Goal: Information Seeking & Learning: Find specific fact

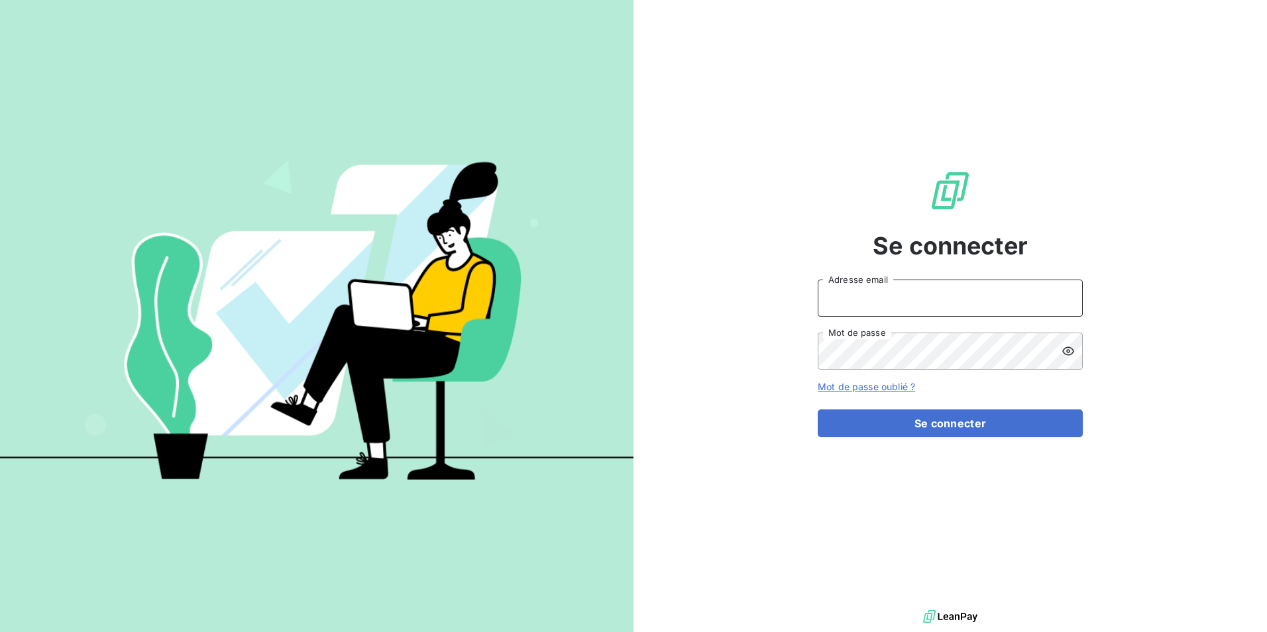
click at [896, 293] on input "Adresse email" at bounding box center [950, 298] width 265 height 37
type input "[EMAIL_ADDRESS][DOMAIN_NAME]"
click at [1067, 349] on icon at bounding box center [1067, 351] width 13 height 13
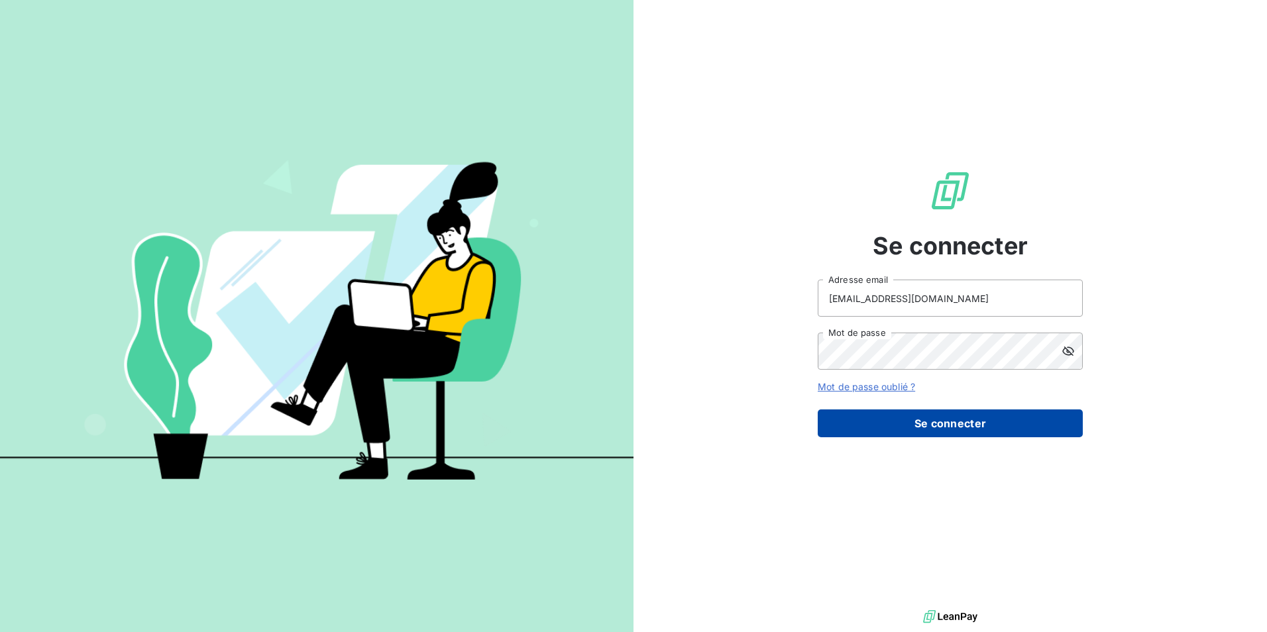
click at [985, 419] on button "Se connecter" at bounding box center [950, 423] width 265 height 28
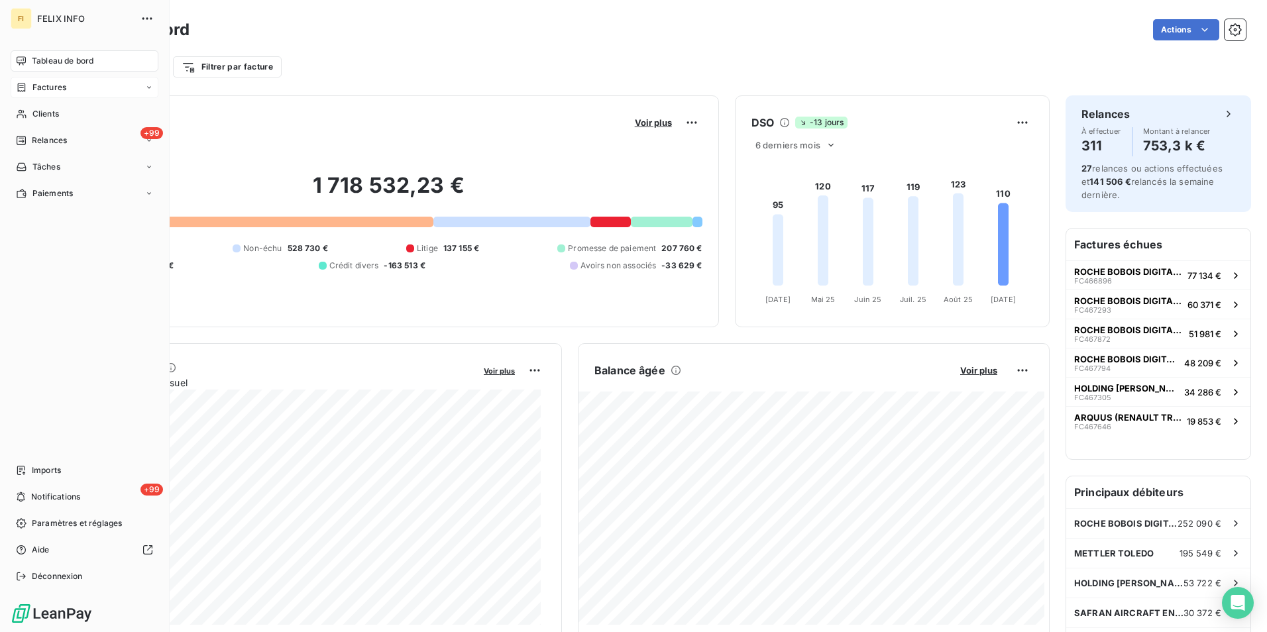
click at [68, 89] on div "Factures" at bounding box center [85, 87] width 148 height 21
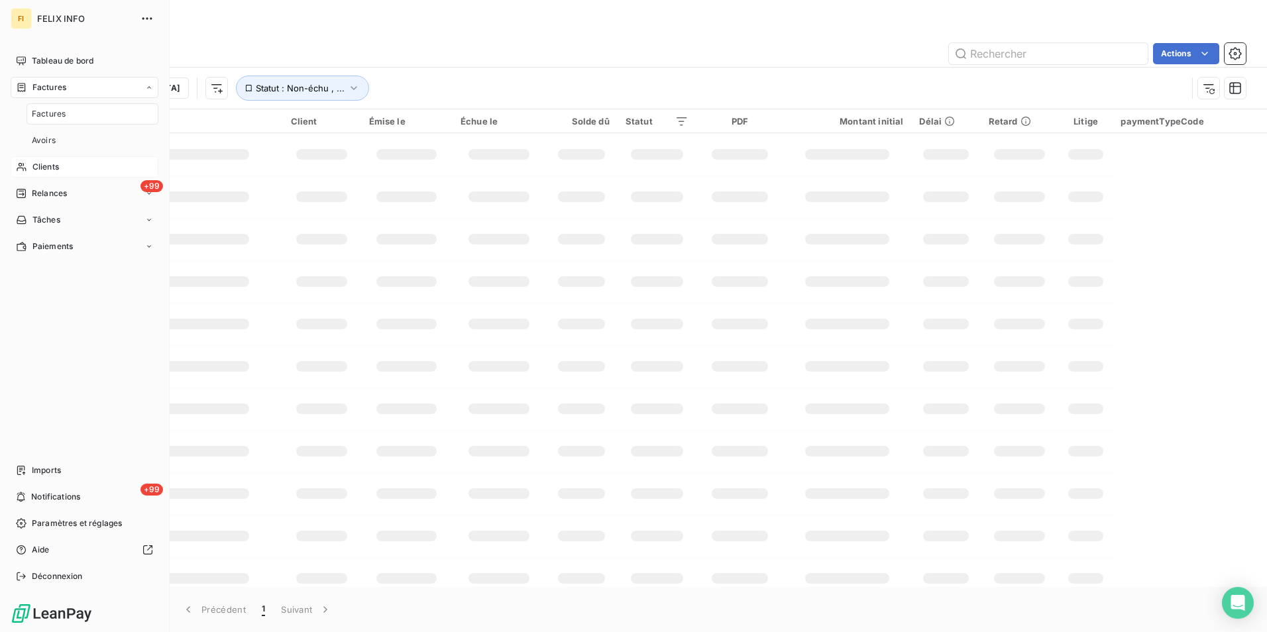
drag, startPoint x: 60, startPoint y: 166, endPoint x: 133, endPoint y: 166, distance: 72.9
click at [60, 166] on div "Clients" at bounding box center [85, 166] width 148 height 21
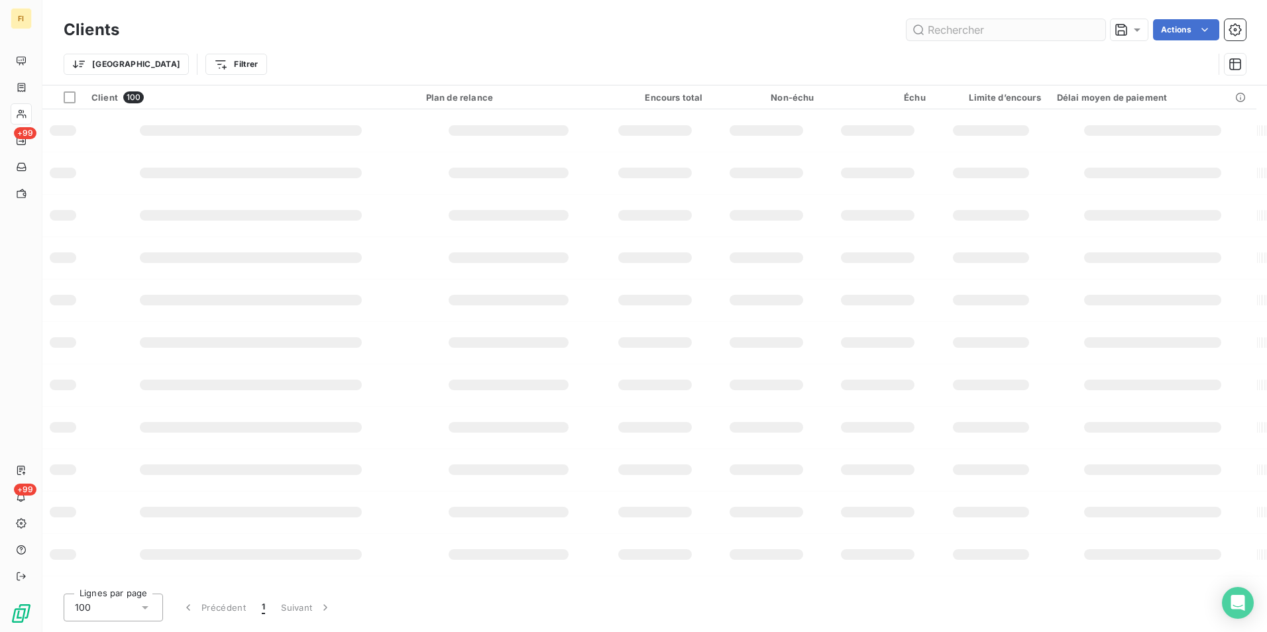
click at [981, 32] on input "text" at bounding box center [1005, 29] width 199 height 21
type input "118128"
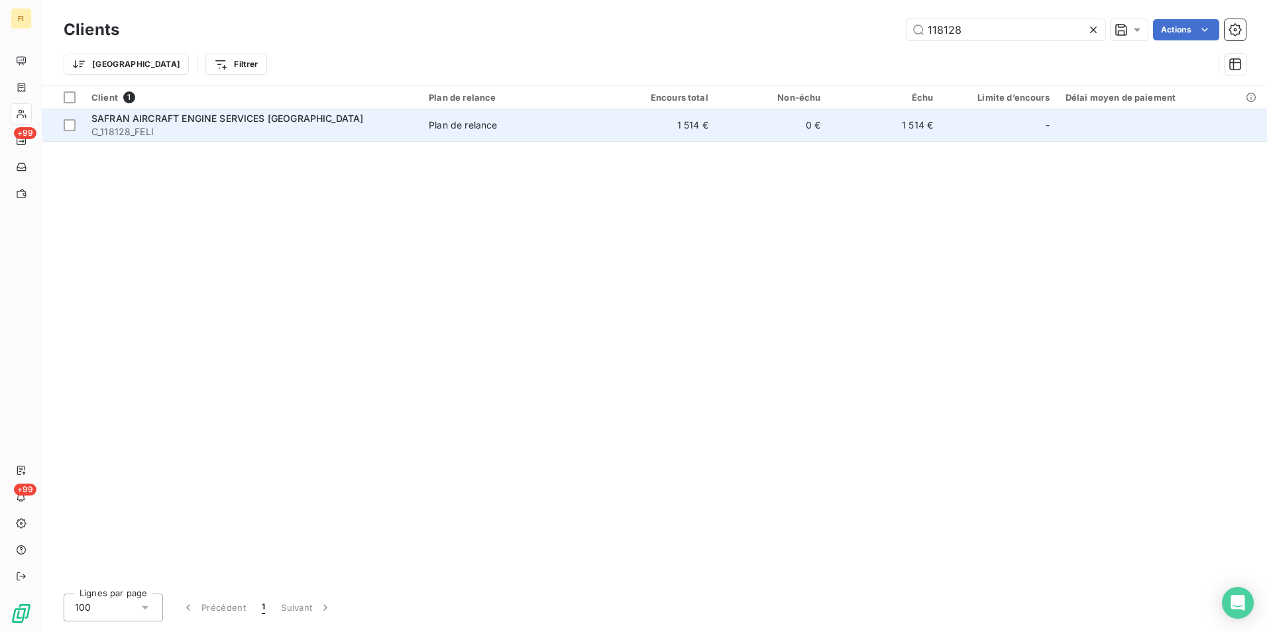
click at [684, 125] on td "1 514 €" at bounding box center [660, 125] width 113 height 32
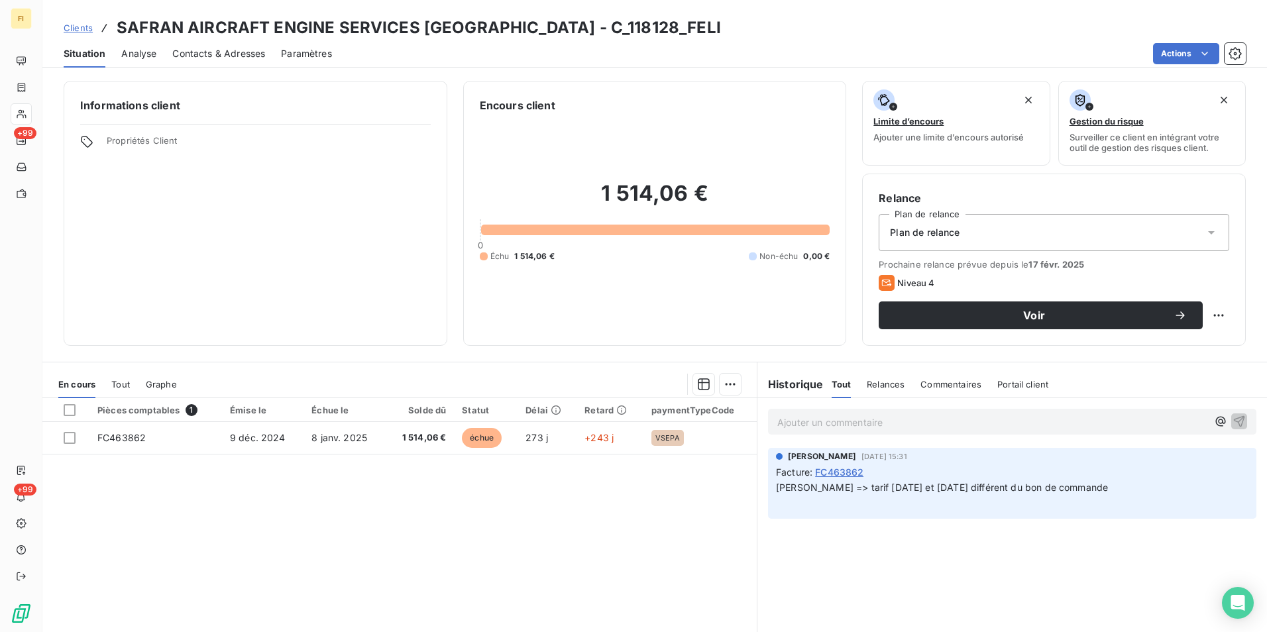
click at [83, 21] on link "Clients" at bounding box center [78, 27] width 29 height 13
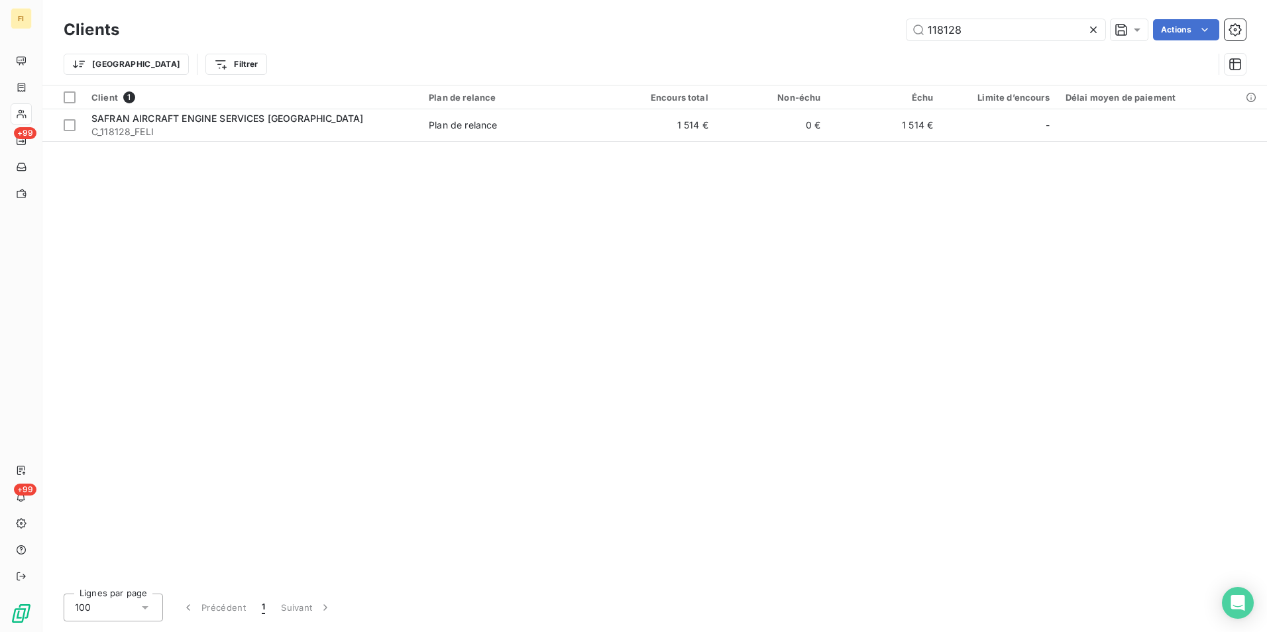
drag, startPoint x: 925, startPoint y: 23, endPoint x: 739, endPoint y: 34, distance: 186.5
click at [804, 23] on div "118128 Actions" at bounding box center [690, 29] width 1110 height 21
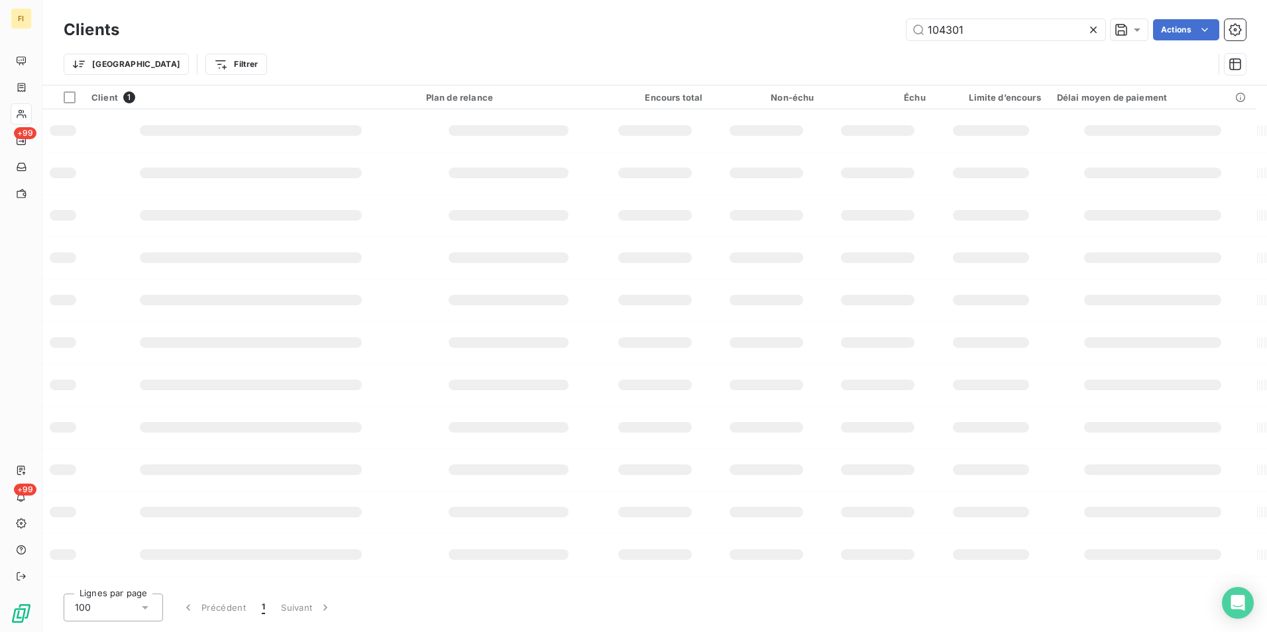
type input "104301"
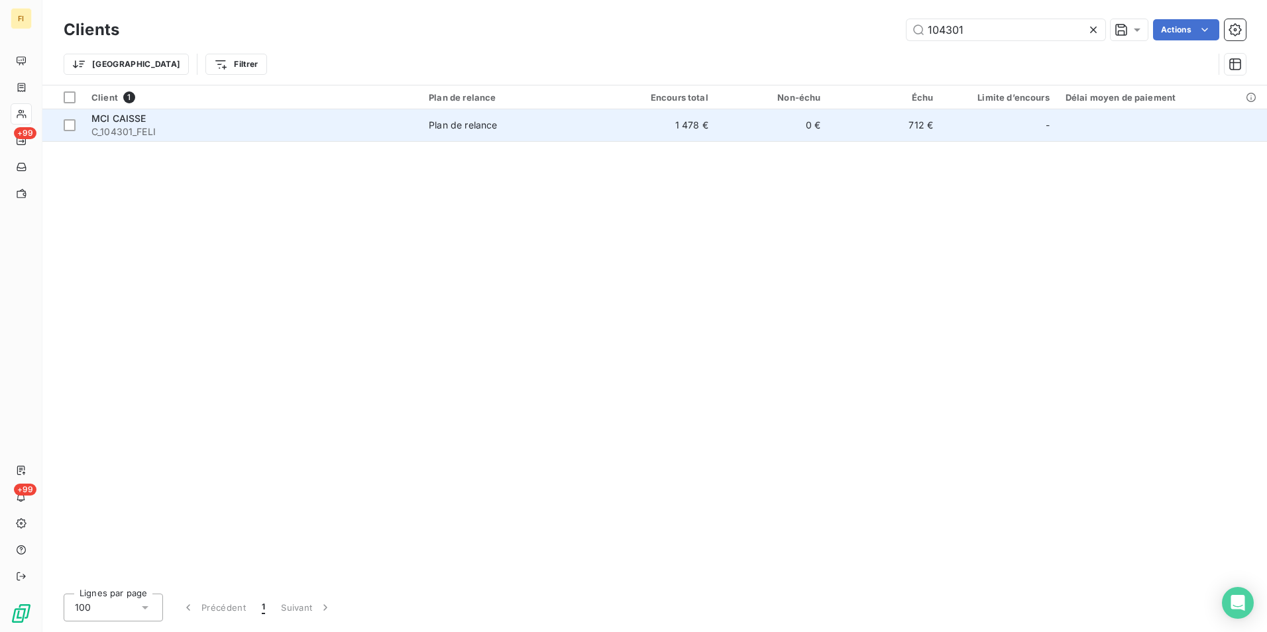
click at [714, 131] on td "1 478 €" at bounding box center [660, 125] width 113 height 32
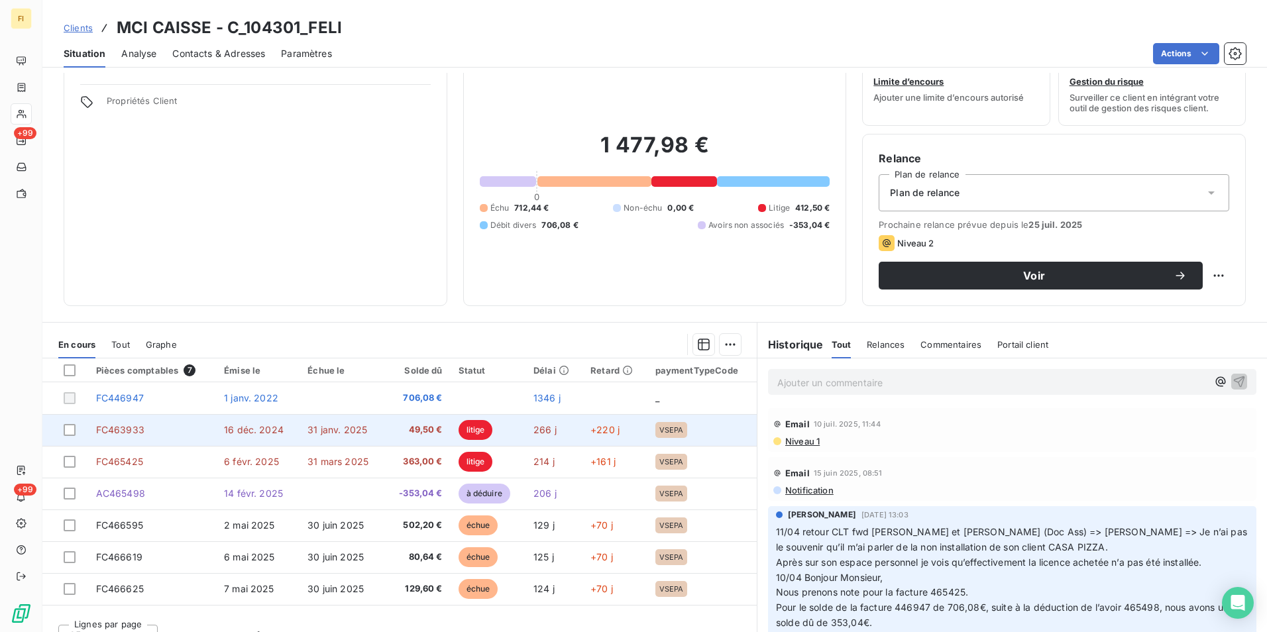
scroll to position [61, 0]
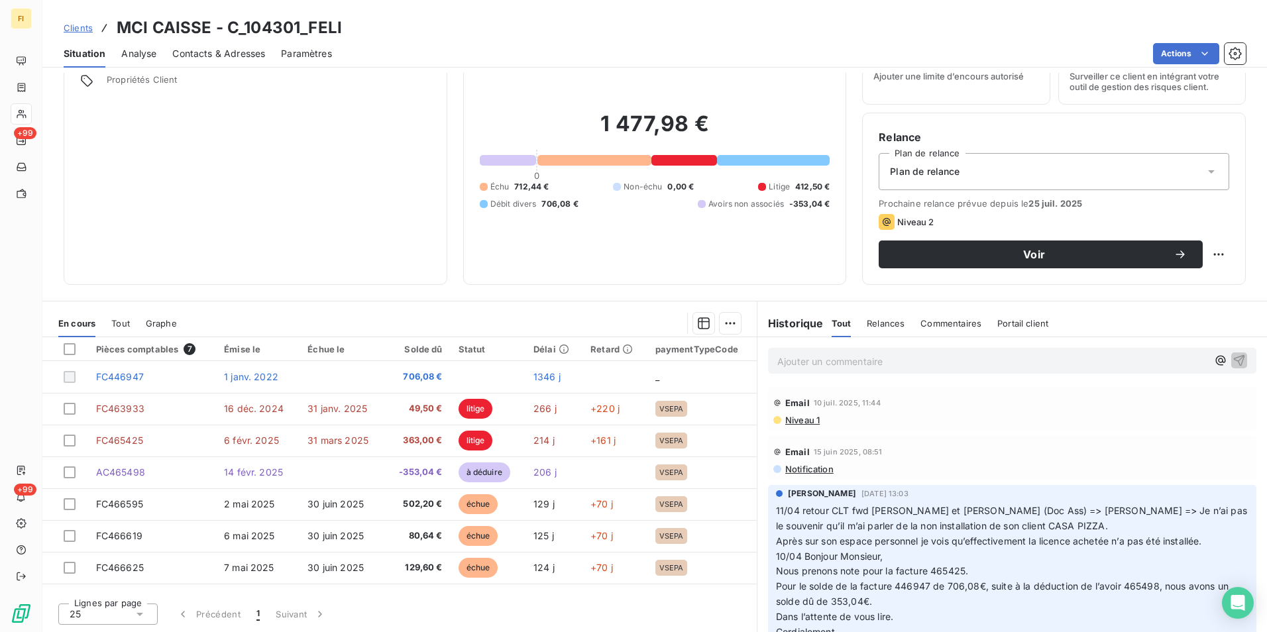
click at [66, 30] on span "Clients" at bounding box center [78, 28] width 29 height 11
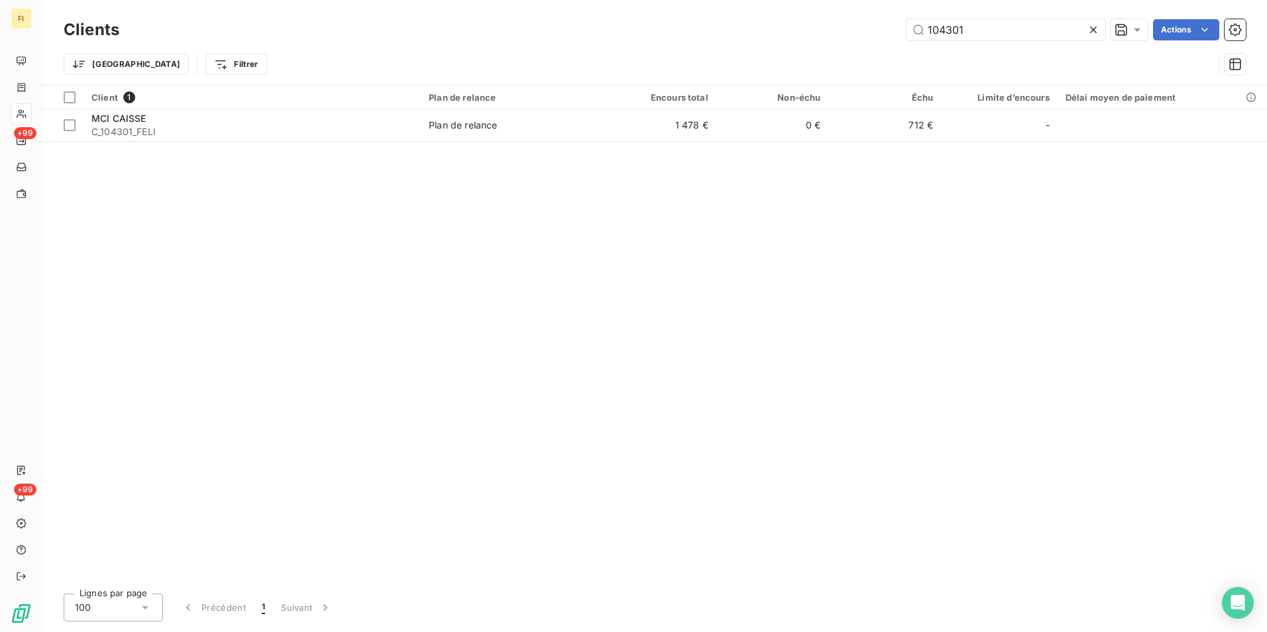
drag, startPoint x: 990, startPoint y: 38, endPoint x: 818, endPoint y: 60, distance: 173.6
click at [889, 40] on div "104301 Actions" at bounding box center [690, 29] width 1110 height 21
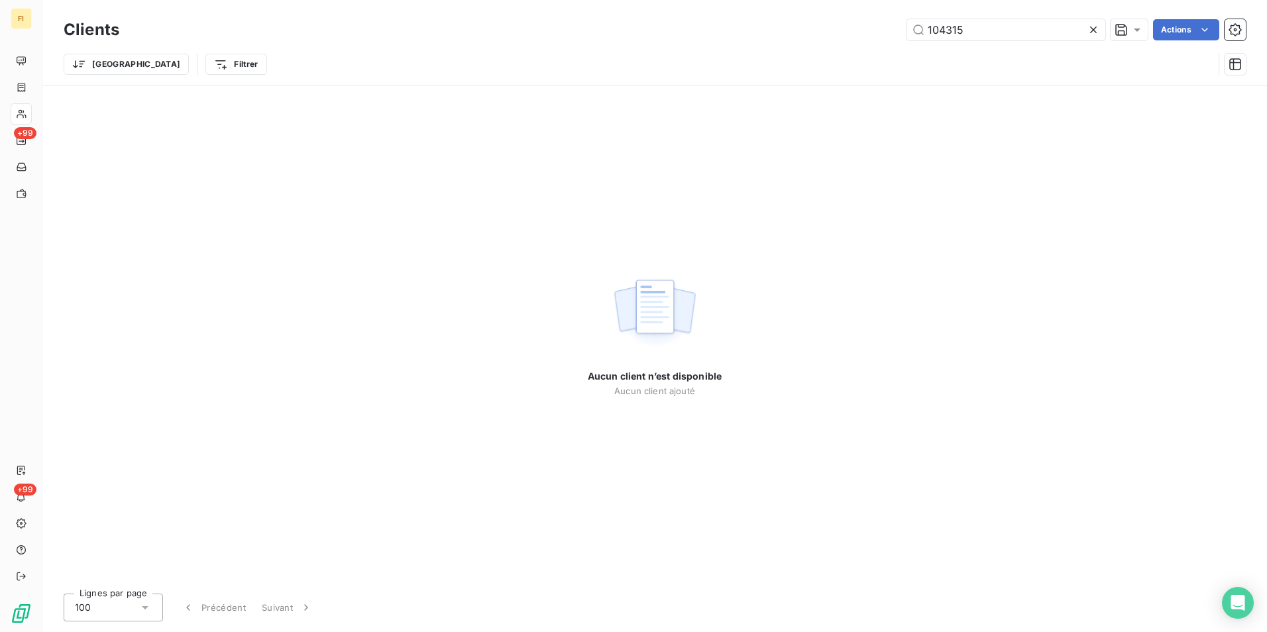
drag, startPoint x: 1014, startPoint y: 29, endPoint x: 888, endPoint y: 26, distance: 126.6
click at [894, 25] on div "104315 Actions" at bounding box center [690, 29] width 1110 height 21
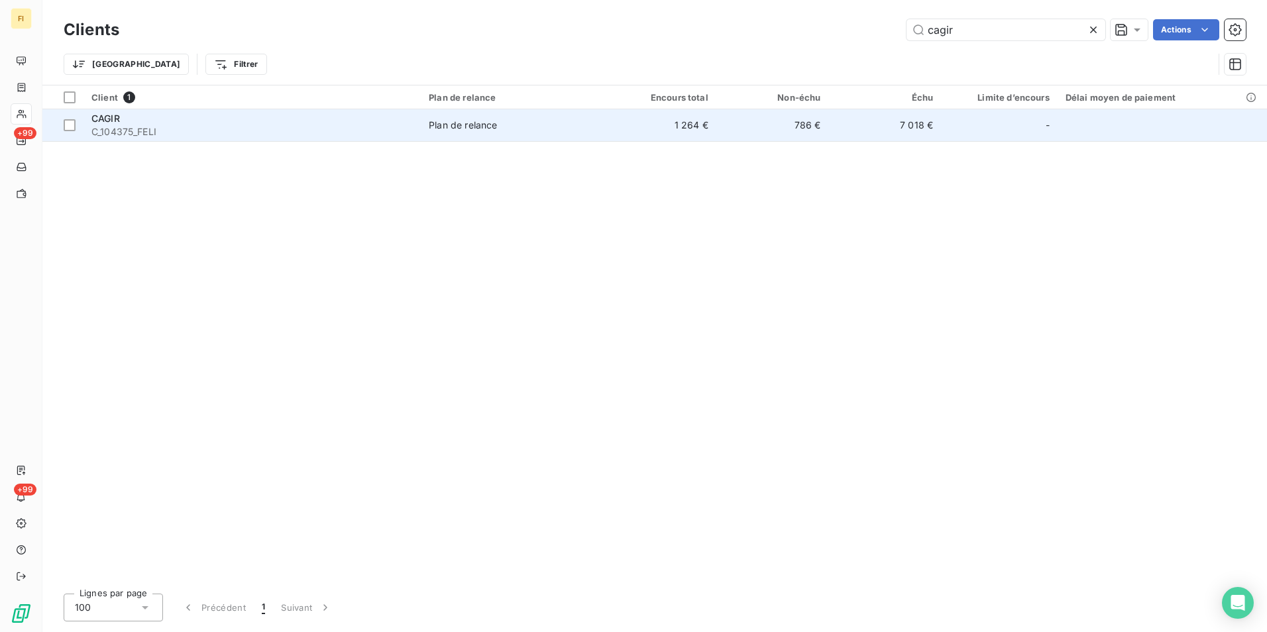
type input "cagir"
click at [716, 123] on td "1 264 €" at bounding box center [660, 125] width 113 height 32
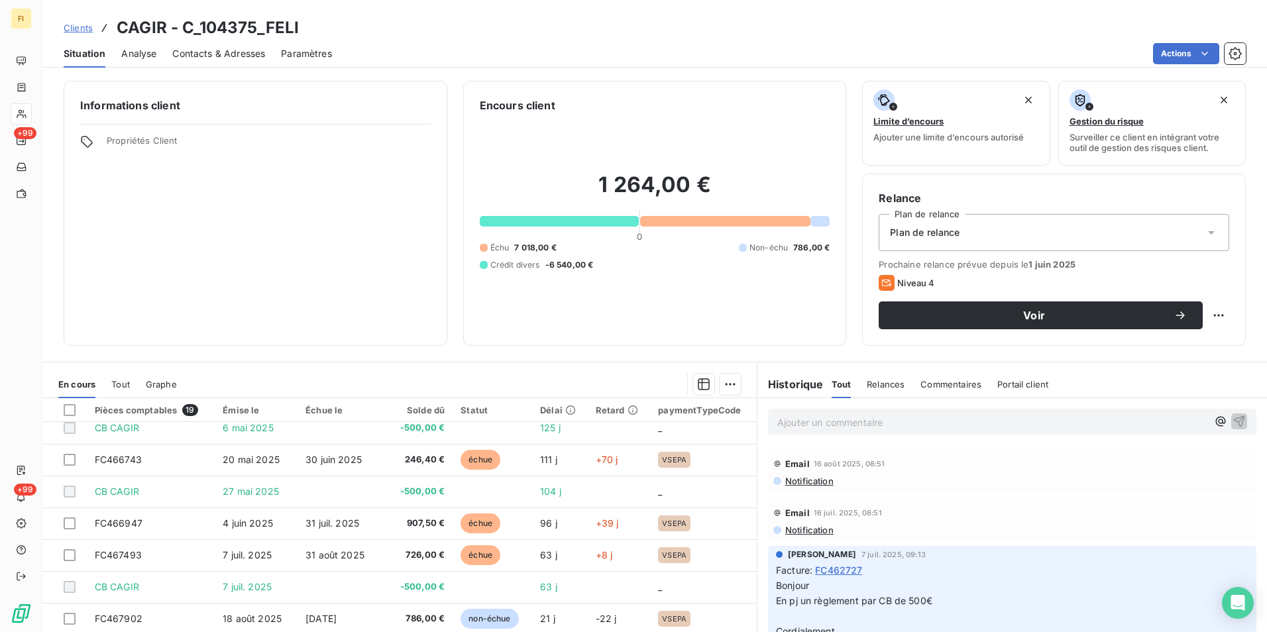
scroll to position [374, 0]
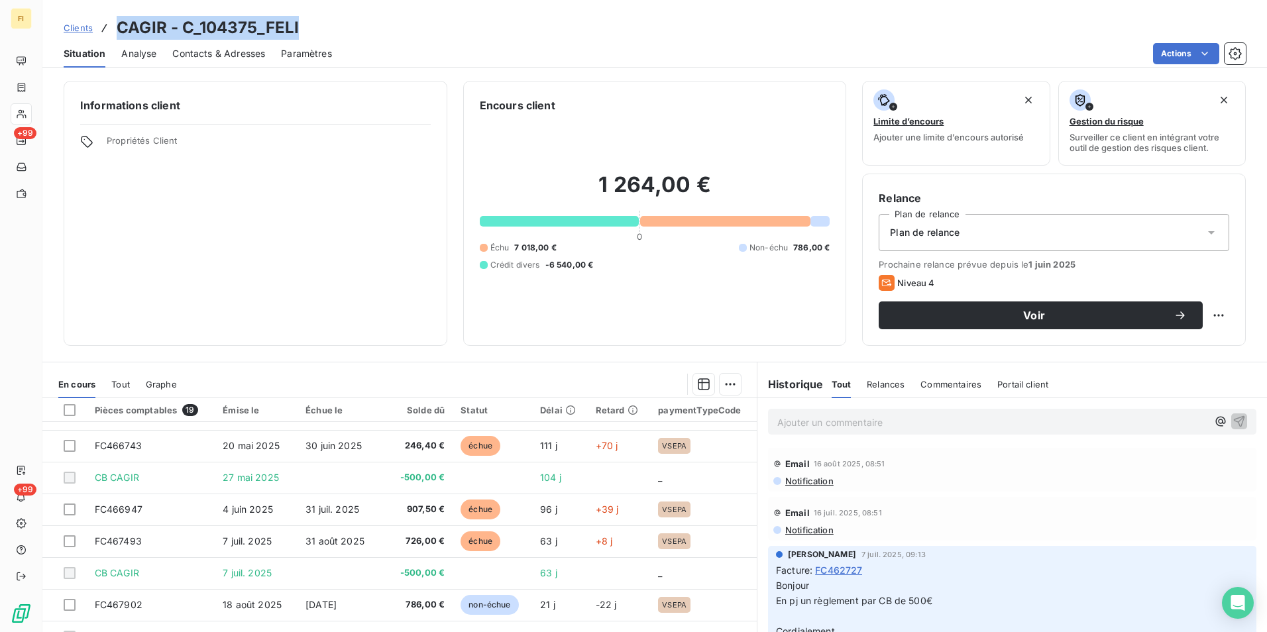
drag, startPoint x: 317, startPoint y: 28, endPoint x: 118, endPoint y: 30, distance: 199.4
click at [118, 30] on div "Clients CAGIR - C_104375_FELI" at bounding box center [654, 28] width 1224 height 24
copy h3 "CAGIR - C_104375_FELI"
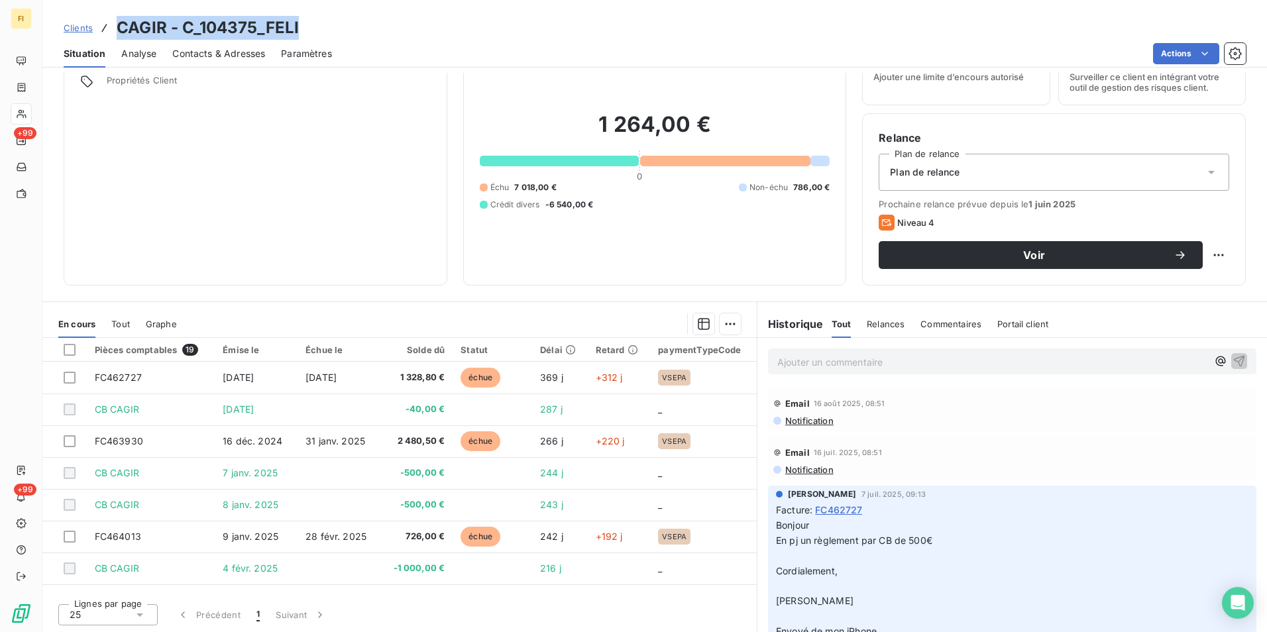
scroll to position [61, 0]
click at [74, 28] on span "Clients" at bounding box center [78, 28] width 29 height 11
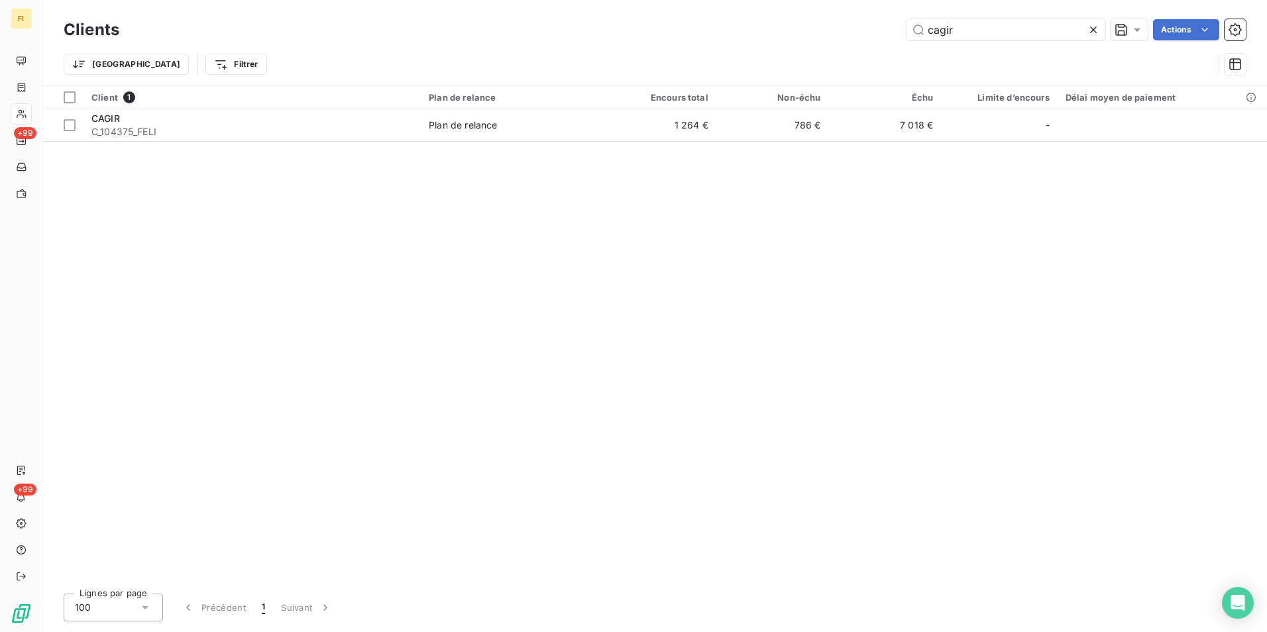
drag, startPoint x: 996, startPoint y: 26, endPoint x: 690, endPoint y: 1, distance: 307.1
click at [759, 18] on div "Clients cagir Actions" at bounding box center [655, 30] width 1182 height 28
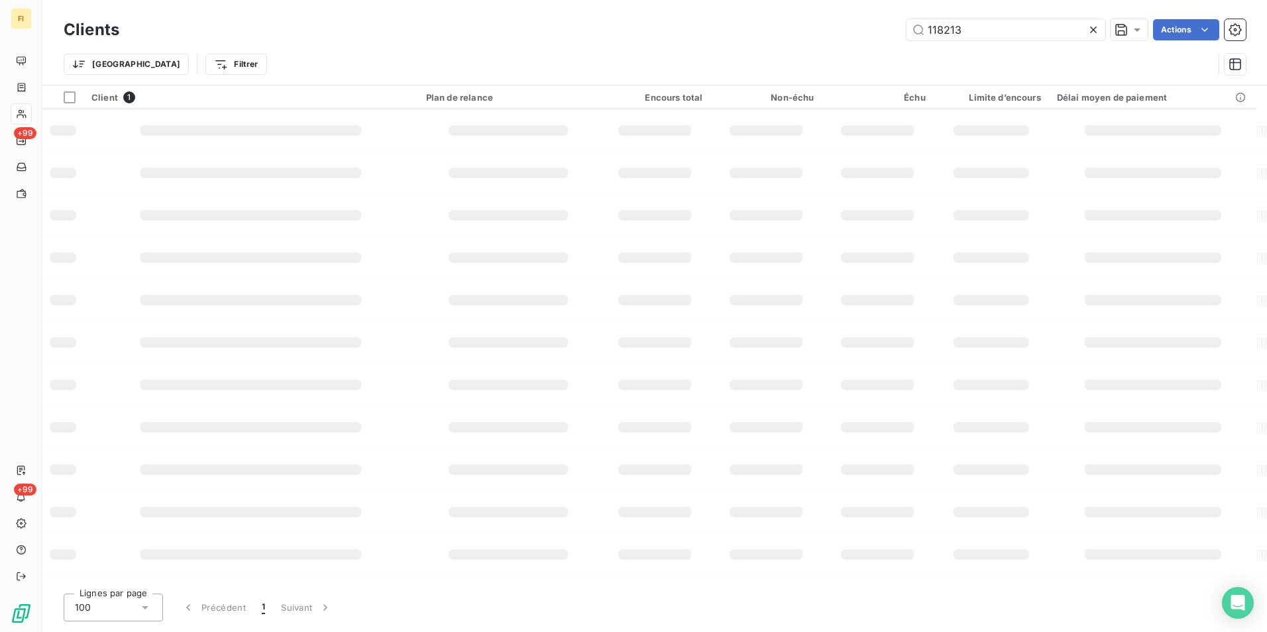
type input "118213"
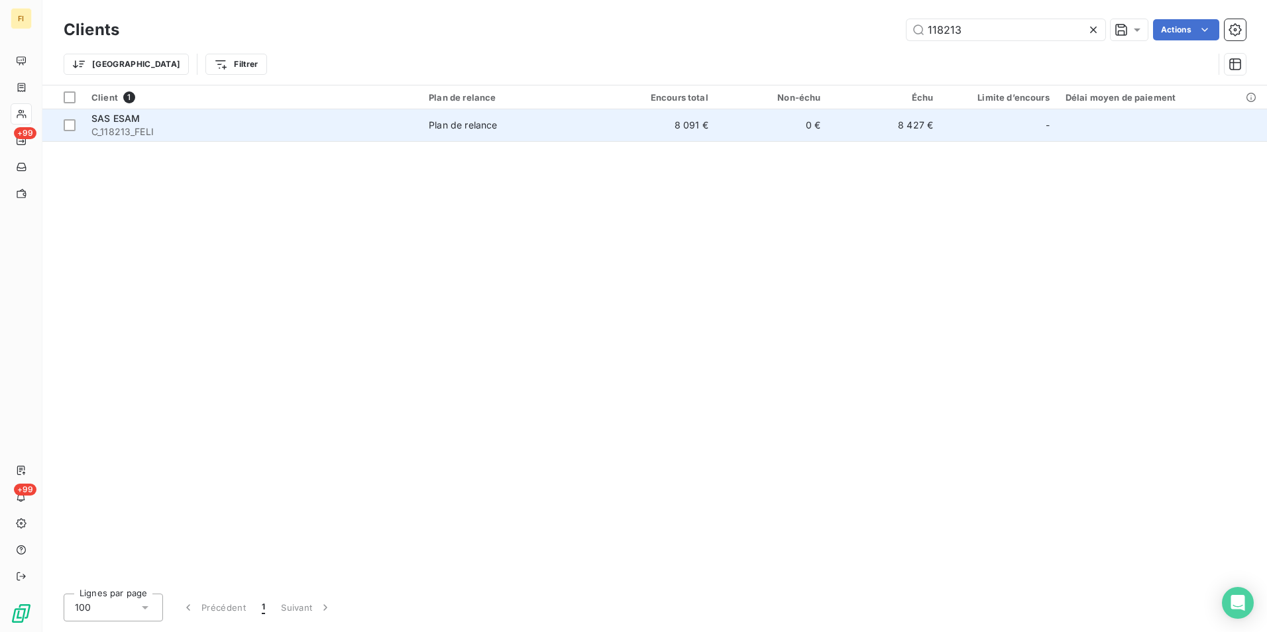
click at [470, 119] on div "Plan de relance" at bounding box center [463, 125] width 68 height 13
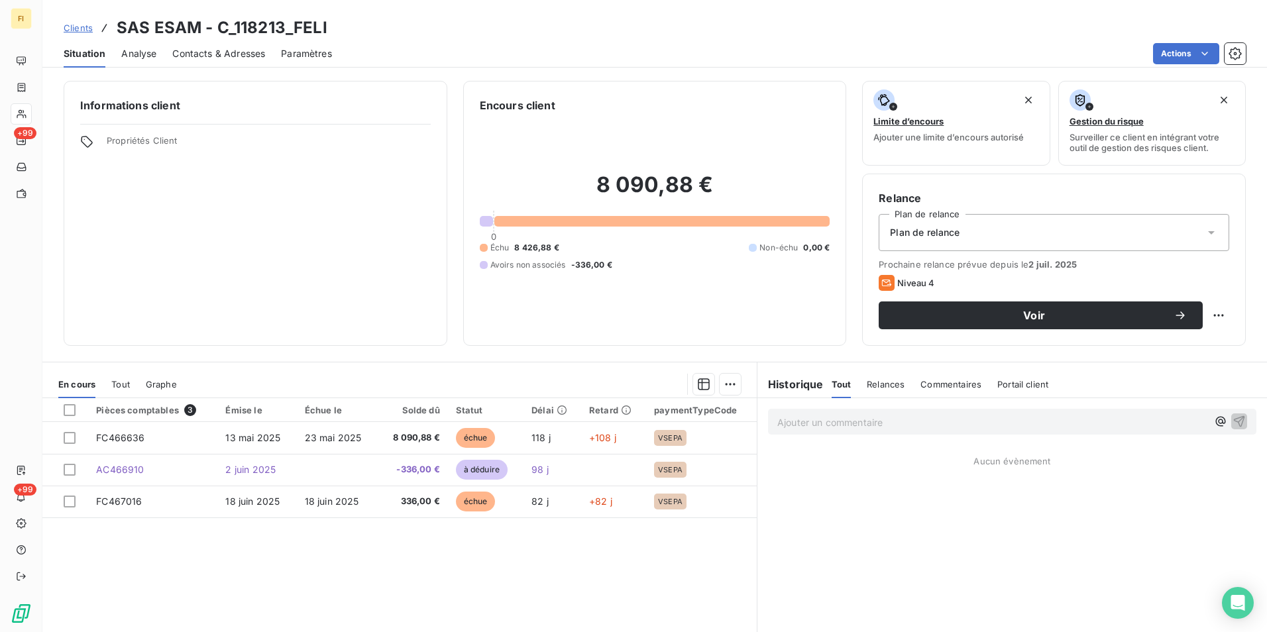
drag, startPoint x: 224, startPoint y: 54, endPoint x: 225, endPoint y: 62, distance: 8.0
click at [224, 56] on span "Contacts & Adresses" at bounding box center [218, 53] width 93 height 13
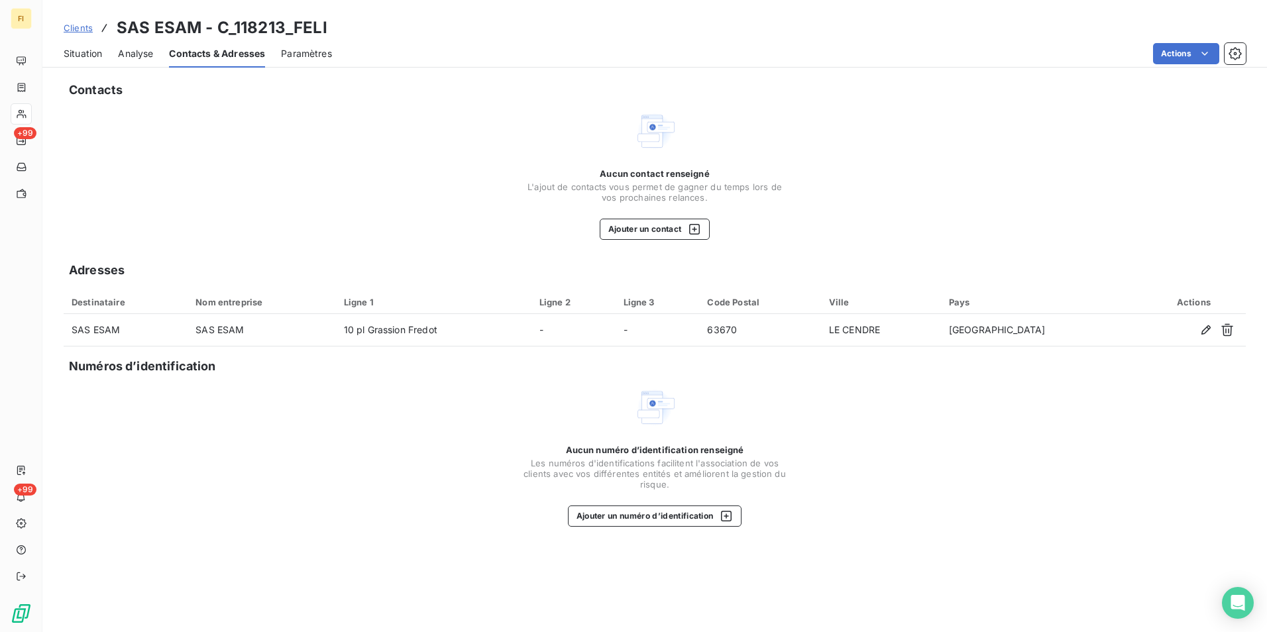
click at [76, 26] on span "Clients" at bounding box center [78, 28] width 29 height 11
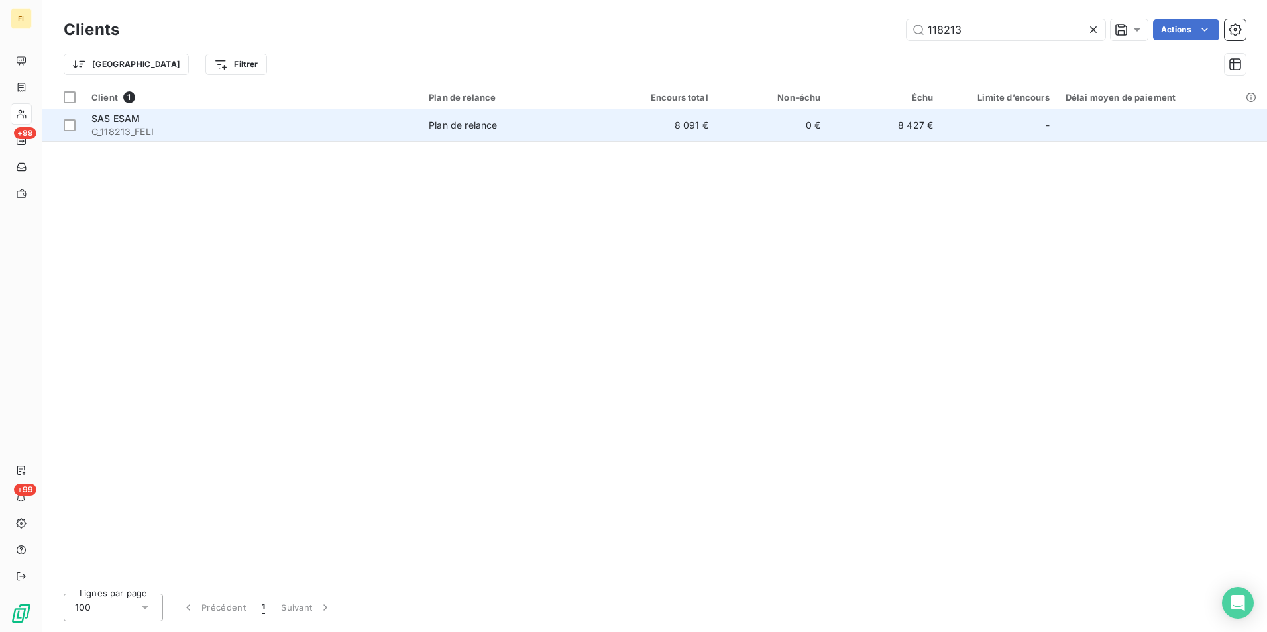
click at [168, 119] on div "SAS ESAM" at bounding box center [251, 118] width 321 height 13
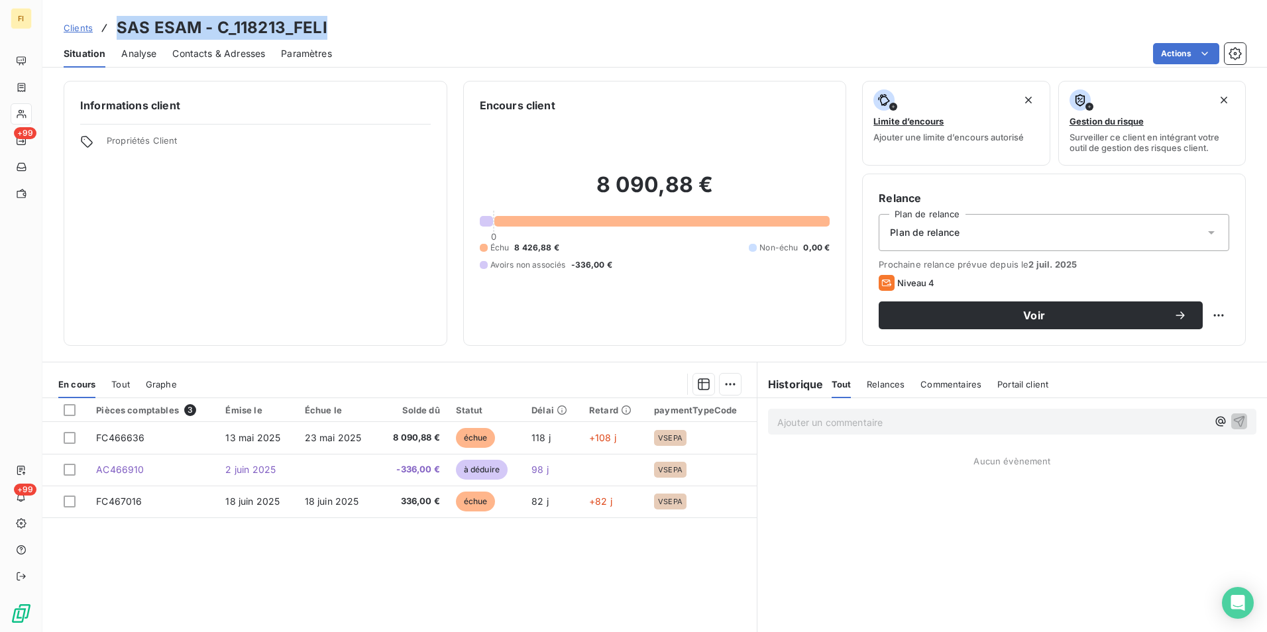
drag, startPoint x: 337, startPoint y: 27, endPoint x: 119, endPoint y: 28, distance: 217.3
click at [119, 28] on div "Clients SAS ESAM - C_118213_FELI" at bounding box center [654, 28] width 1224 height 24
copy h3 "SAS ESAM - C_118213_FELI"
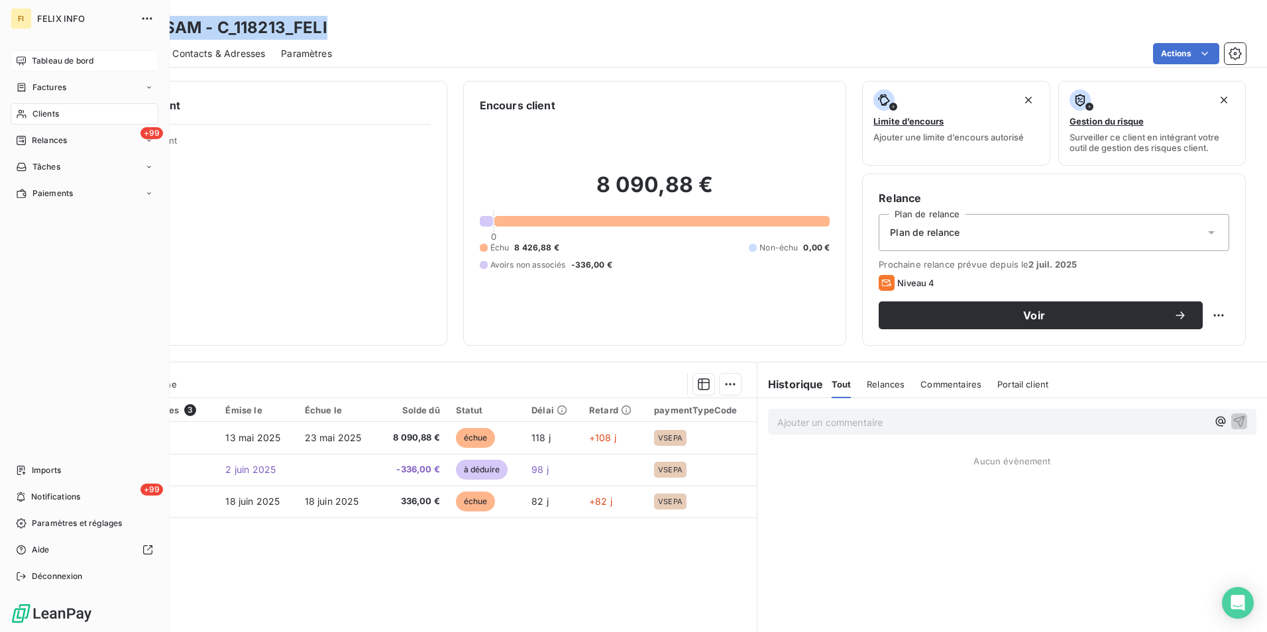
click at [28, 59] on div "Tableau de bord" at bounding box center [85, 60] width 148 height 21
